Goal: Information Seeking & Learning: Learn about a topic

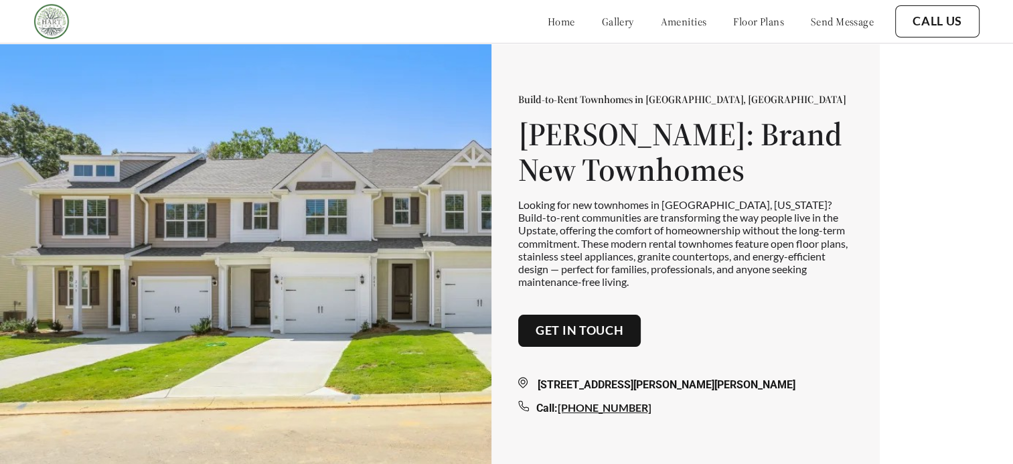
click at [627, 43] on div "Build-to-Rent Townhomes in [GEOGRAPHIC_DATA], [GEOGRAPHIC_DATA] [PERSON_NAME]: …" at bounding box center [506, 253] width 1013 height 507
click at [563, 309] on link "Get in touch" at bounding box center [580, 330] width 88 height 15
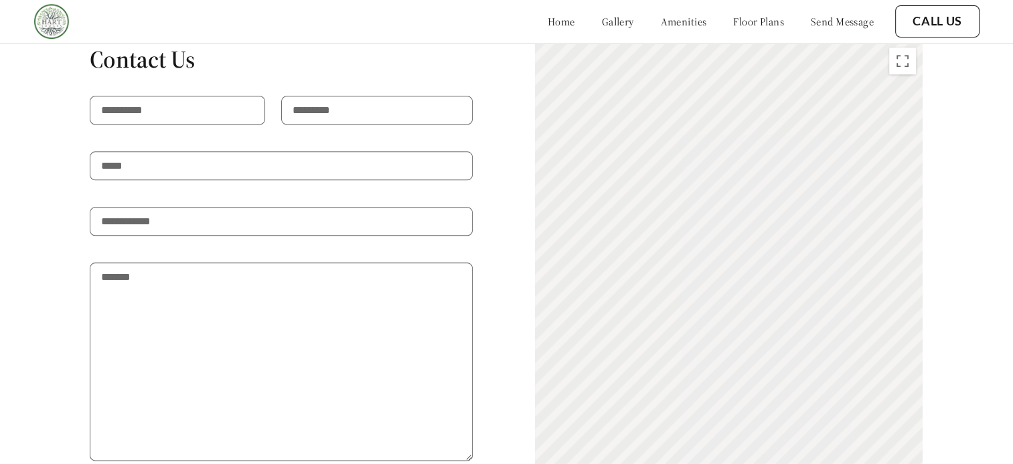
scroll to position [1188, 0]
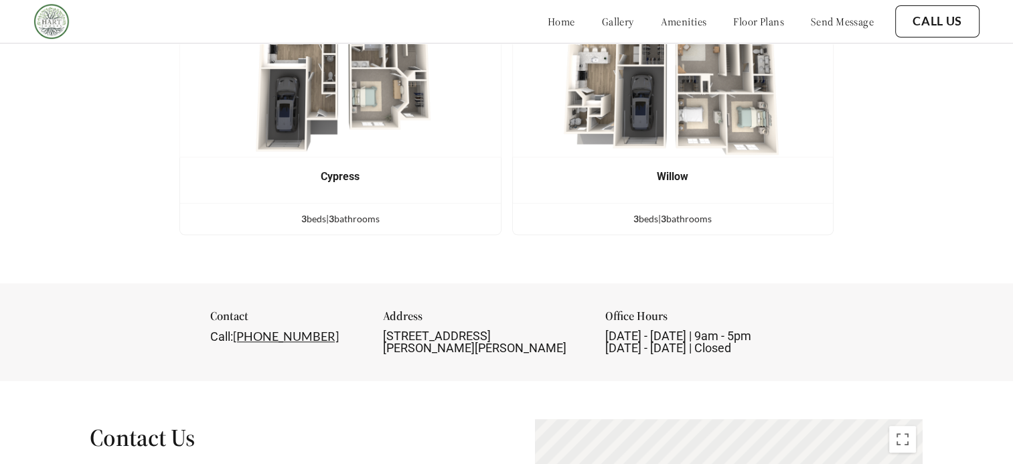
click at [627, 283] on div "Contact Call: [PHONE_NUMBER] Address [STREET_ADDRESS][PERSON_NAME][PERSON_NAME]…" at bounding box center [506, 332] width 1013 height 98
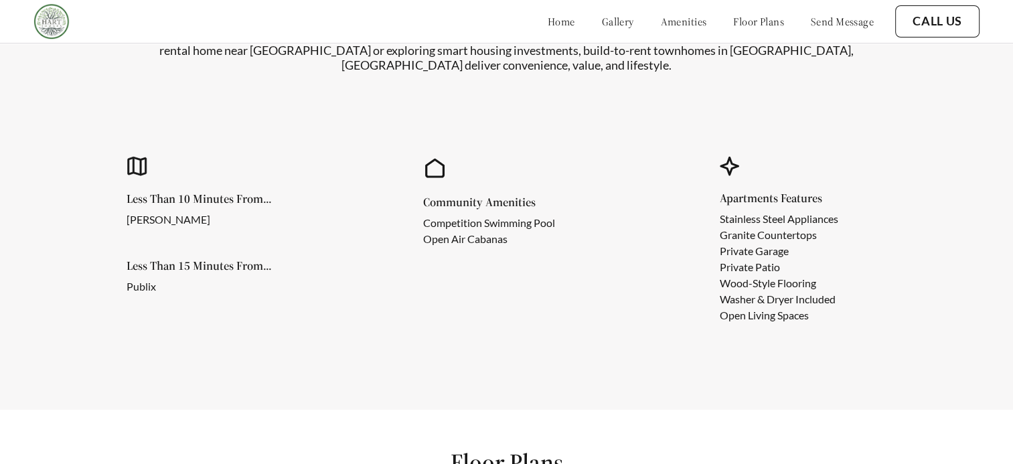
scroll to position [0, 0]
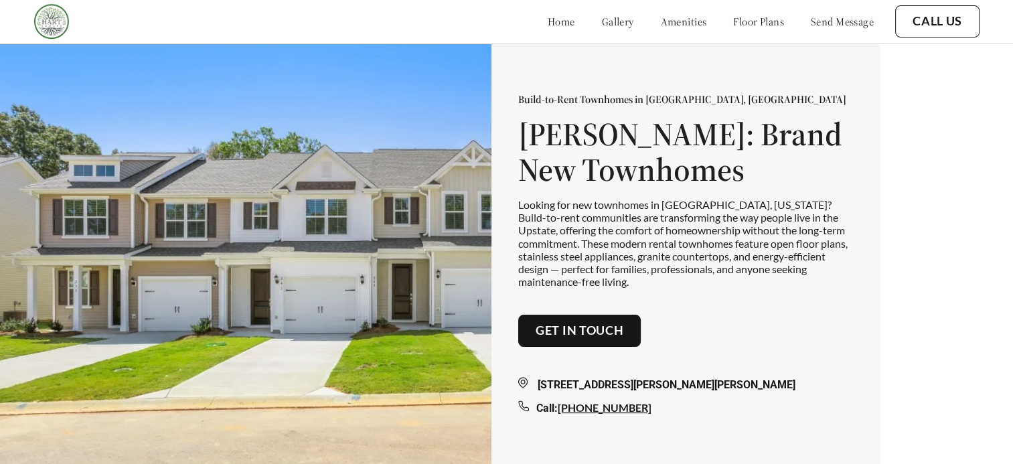
click at [627, 309] on div "[STREET_ADDRESS][PERSON_NAME][PERSON_NAME] Call: [PHONE_NUMBER]" at bounding box center [685, 382] width 335 height 70
click at [602, 17] on link "gallery" at bounding box center [618, 21] width 32 height 13
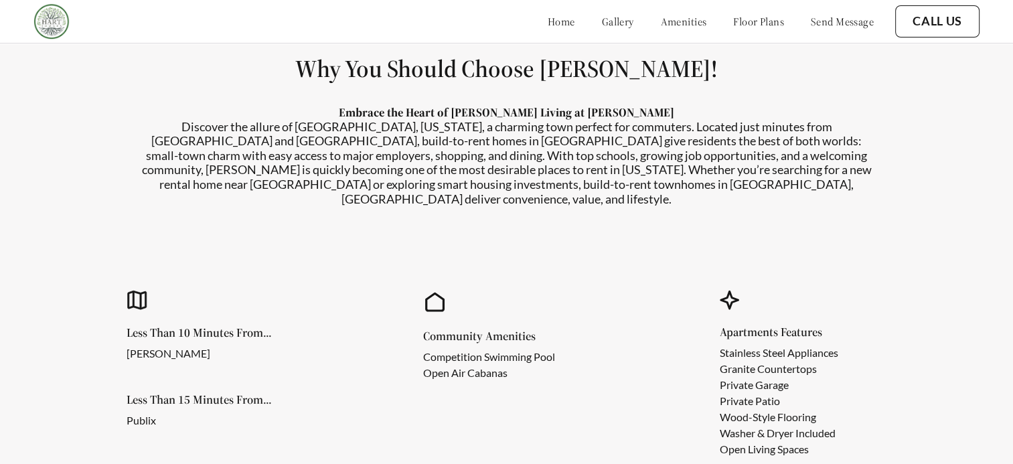
scroll to position [474, 0]
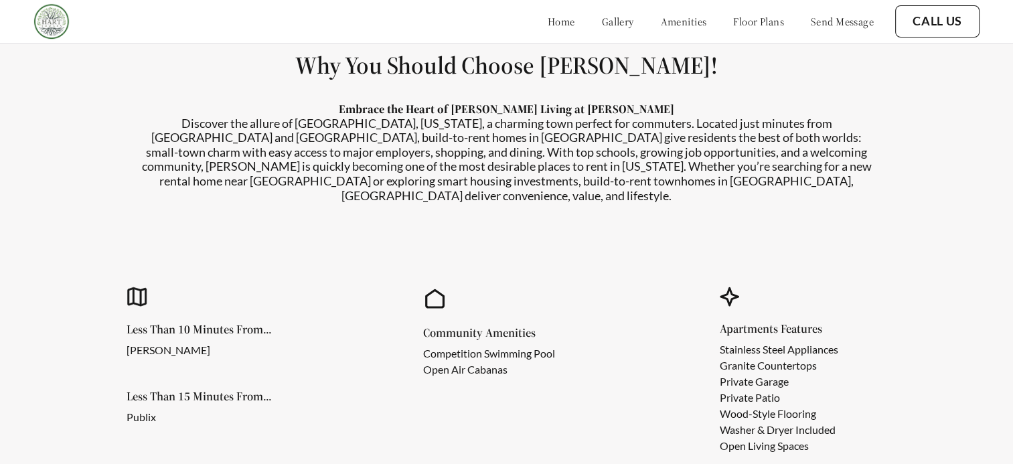
click at [602, 19] on link "gallery" at bounding box center [618, 21] width 32 height 13
click at [627, 19] on link "amenities" at bounding box center [684, 21] width 46 height 13
click at [627, 17] on link "floor plans" at bounding box center [758, 21] width 51 height 13
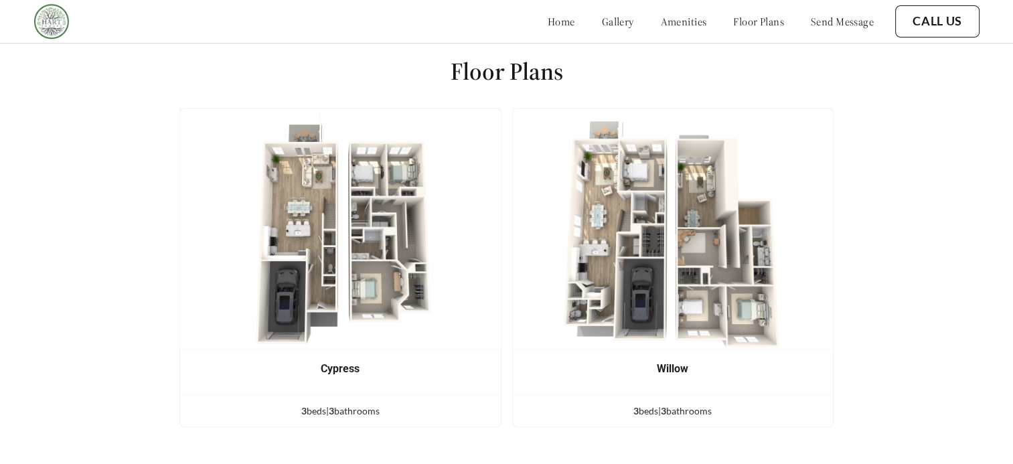
scroll to position [1010, 0]
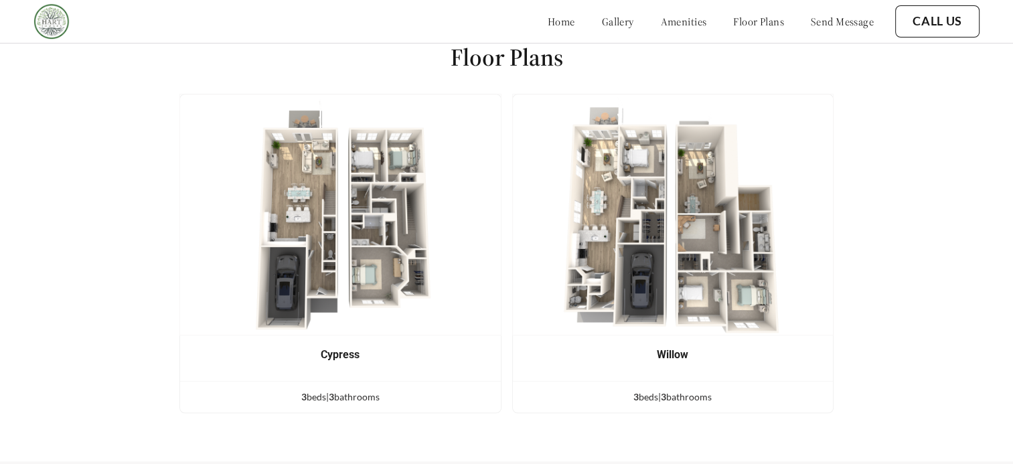
click at [627, 18] on link "amenities" at bounding box center [684, 21] width 46 height 13
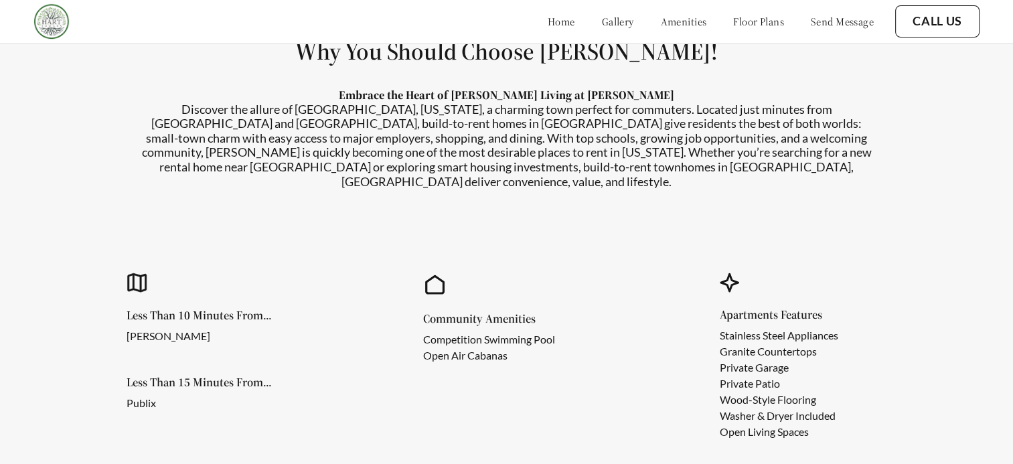
scroll to position [474, 0]
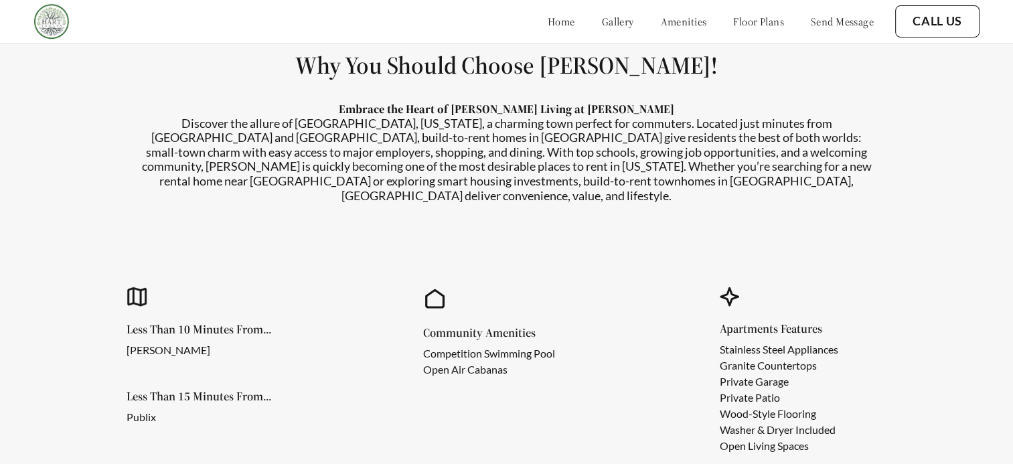
click at [602, 24] on link "gallery" at bounding box center [618, 21] width 32 height 13
click at [548, 22] on link "home" at bounding box center [561, 21] width 27 height 13
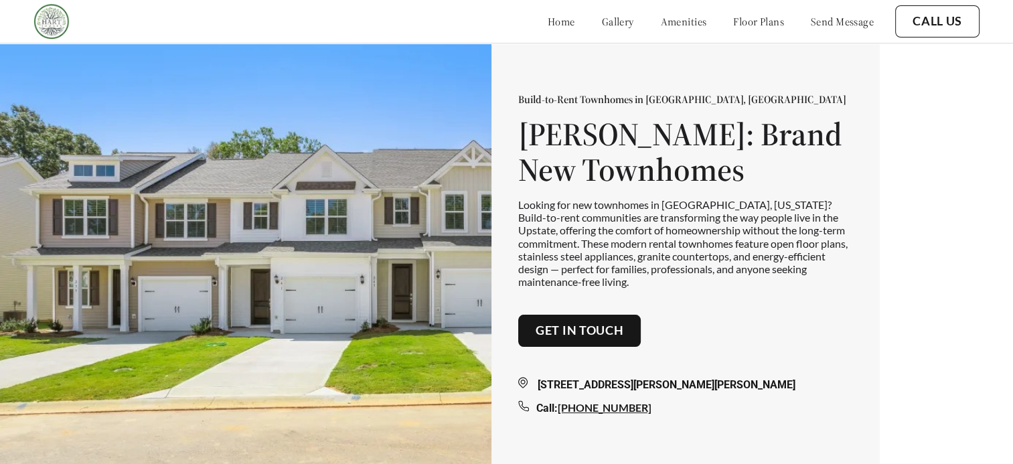
click at [602, 27] on link "gallery" at bounding box center [618, 21] width 32 height 13
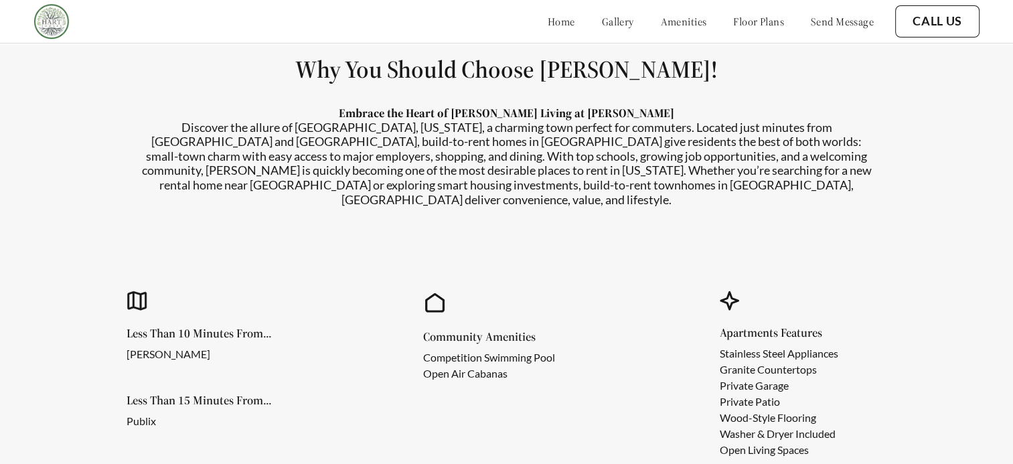
scroll to position [474, 0]
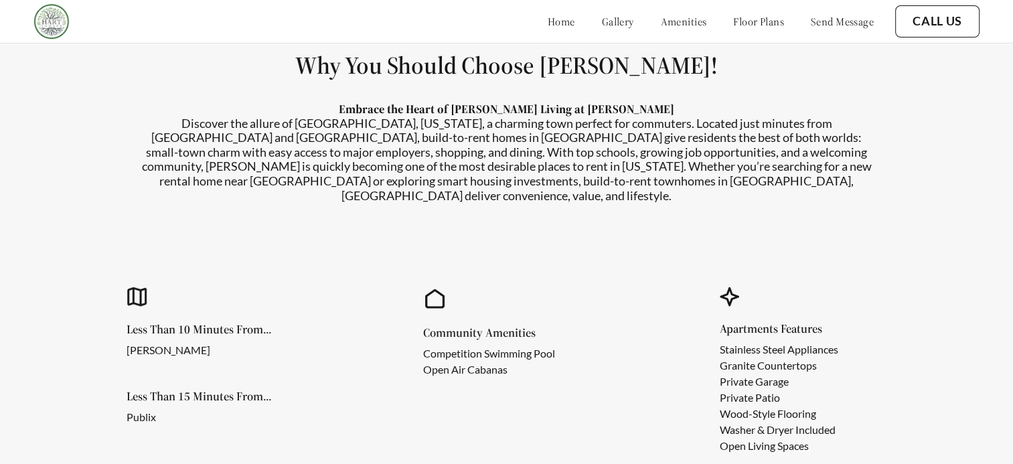
click at [627, 19] on link "amenities" at bounding box center [684, 21] width 46 height 13
click at [627, 21] on link "floor plans" at bounding box center [758, 21] width 51 height 13
